Goal: Task Accomplishment & Management: Use online tool/utility

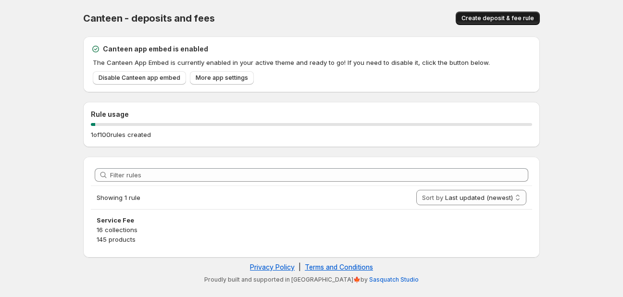
click at [502, 19] on span "Create deposit & fee rule" at bounding box center [497, 18] width 73 height 8
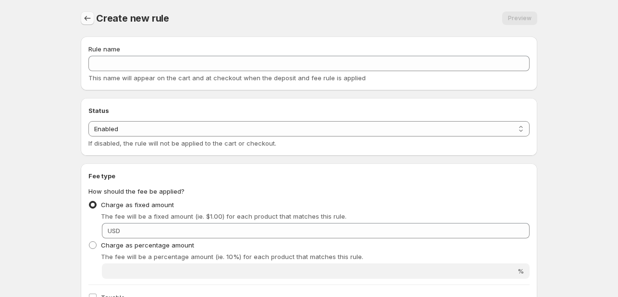
click at [88, 20] on icon "Settings" at bounding box center [88, 18] width 10 height 10
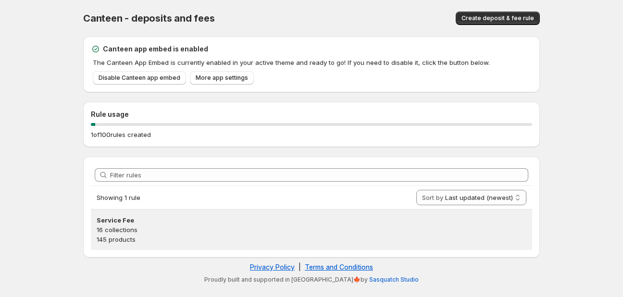
click at [126, 219] on h3 "Service Fee" at bounding box center [312, 220] width 430 height 10
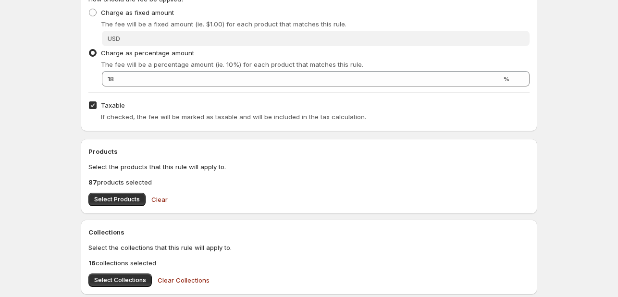
scroll to position [336, 0]
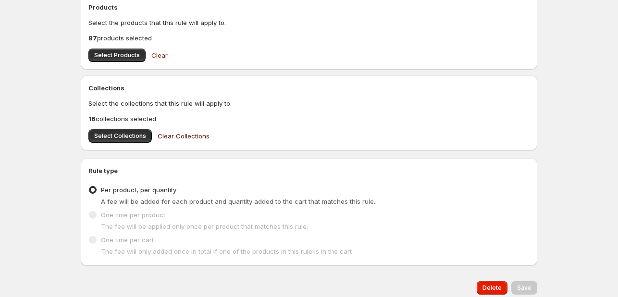
click at [184, 133] on span "Clear Collections" at bounding box center [184, 136] width 52 height 10
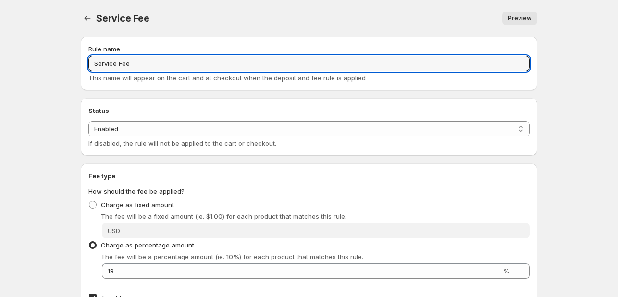
drag, startPoint x: 134, startPoint y: 63, endPoint x: 79, endPoint y: 62, distance: 54.8
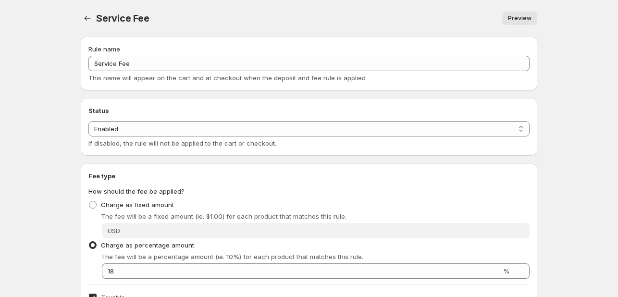
click at [515, 18] on span "Preview" at bounding box center [520, 18] width 24 height 8
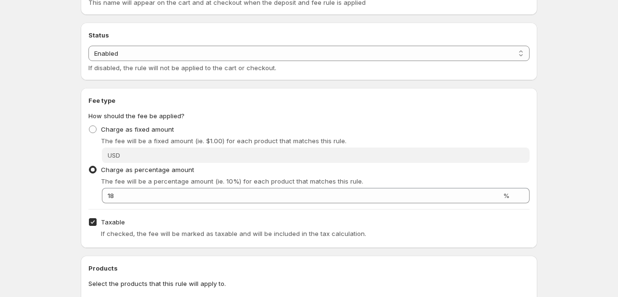
scroll to position [240, 0]
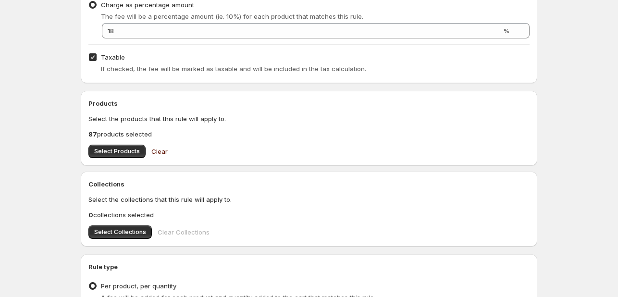
click at [156, 149] on span "Clear" at bounding box center [159, 152] width 16 height 10
click at [133, 228] on button "Select Collections" at bounding box center [119, 231] width 63 height 13
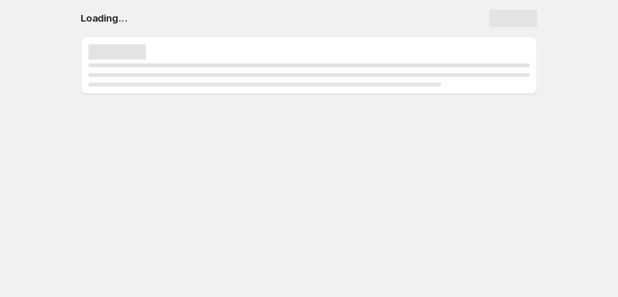
scroll to position [0, 0]
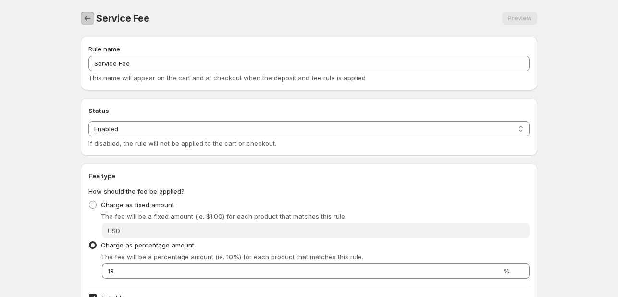
click at [85, 15] on icon "Settings" at bounding box center [88, 18] width 10 height 10
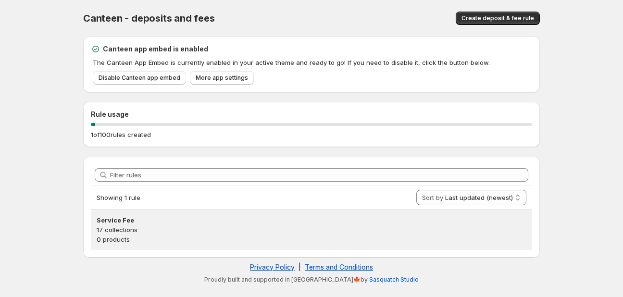
click at [155, 233] on p "17 collections" at bounding box center [312, 230] width 430 height 10
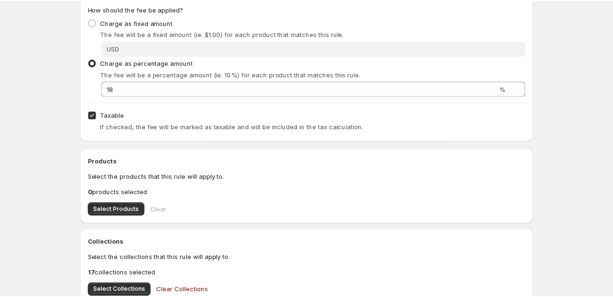
scroll to position [192, 0]
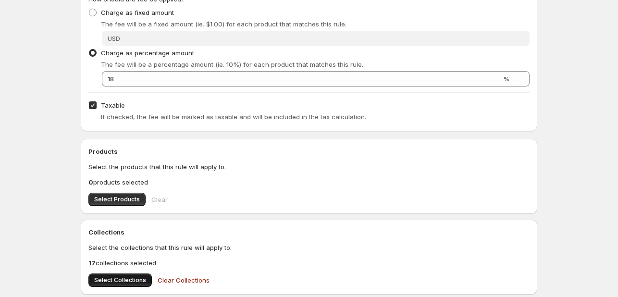
click at [116, 281] on span "Select Collections" at bounding box center [120, 280] width 52 height 8
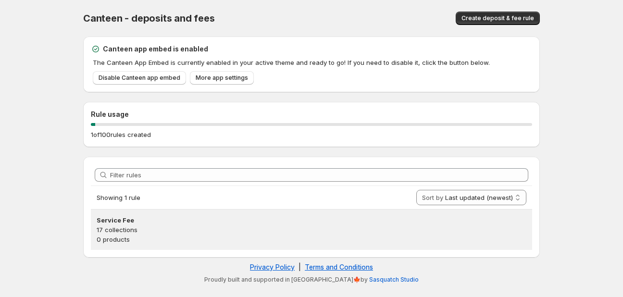
click at [144, 235] on p "0 products" at bounding box center [312, 240] width 430 height 10
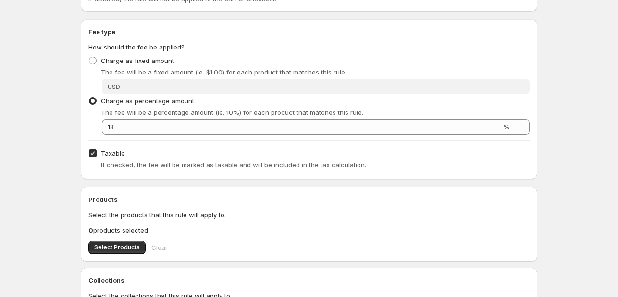
scroll to position [192, 0]
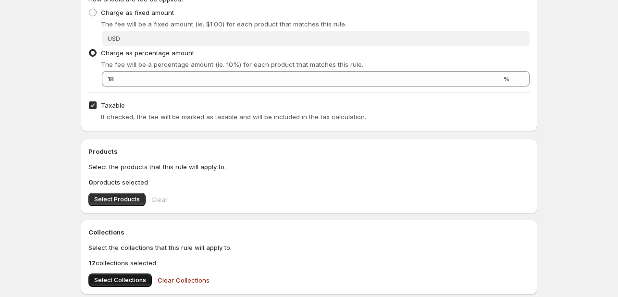
click at [106, 274] on button "Select Collections" at bounding box center [119, 279] width 63 height 13
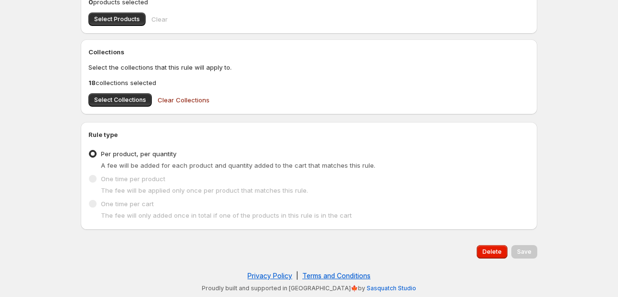
scroll to position [0, 0]
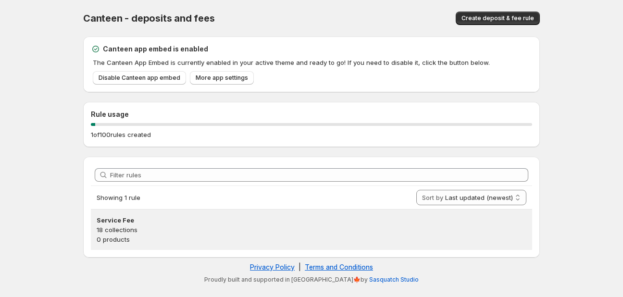
click at [123, 224] on h3 "Service Fee" at bounding box center [312, 220] width 430 height 10
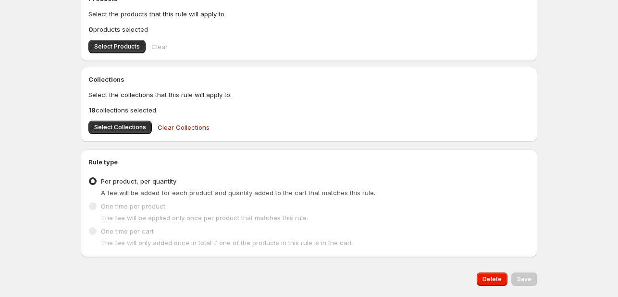
scroll to position [372, 0]
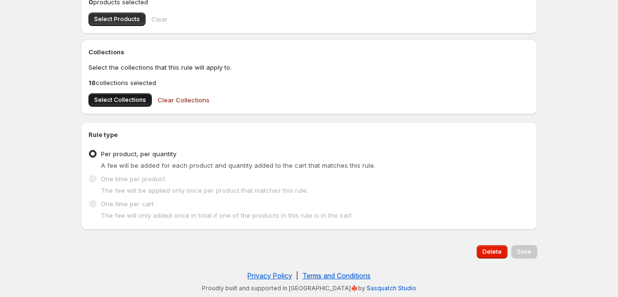
click at [135, 102] on span "Select Collections" at bounding box center [120, 100] width 52 height 8
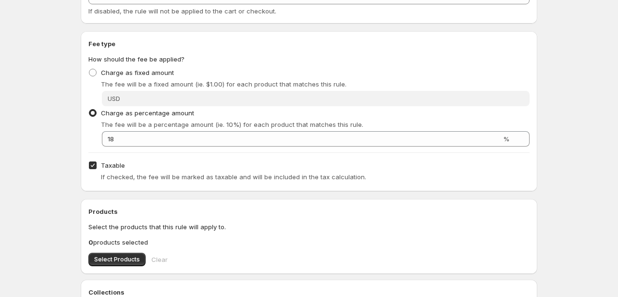
scroll to position [0, 0]
